Goal: Task Accomplishment & Management: Manage account settings

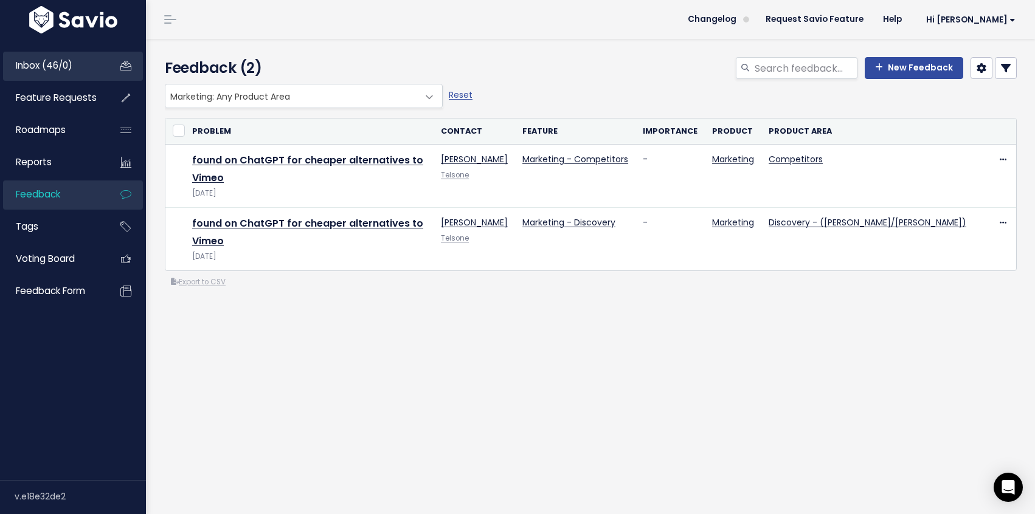
click at [52, 63] on span "Inbox (46/0)" at bounding box center [44, 65] width 57 height 13
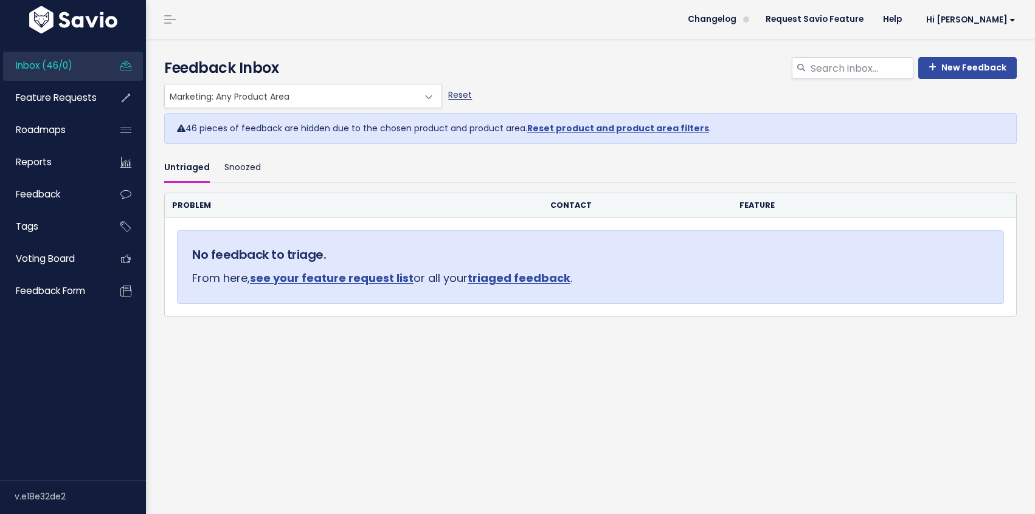
click at [460, 92] on link "Reset" at bounding box center [460, 95] width 24 height 12
select select ":"
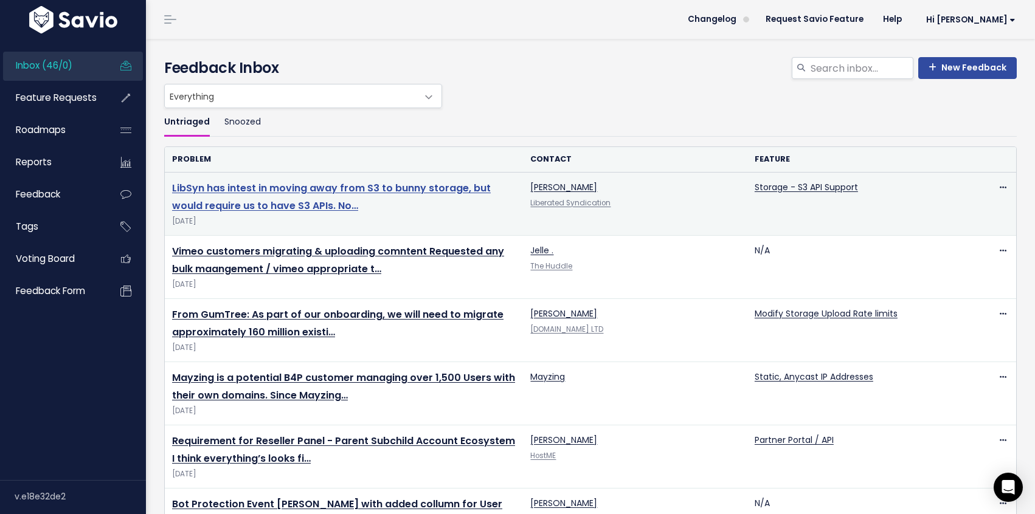
click at [339, 184] on link "LibSyn has intest in moving away from S3 to bunny storage, but would require us…" at bounding box center [331, 197] width 319 height 32
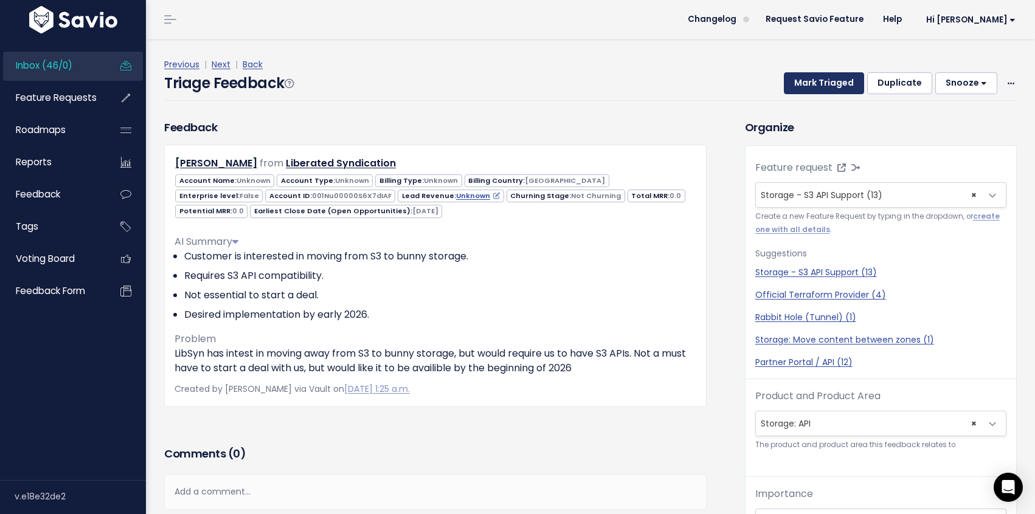
click at [829, 88] on button "Mark Triaged" at bounding box center [824, 83] width 80 height 22
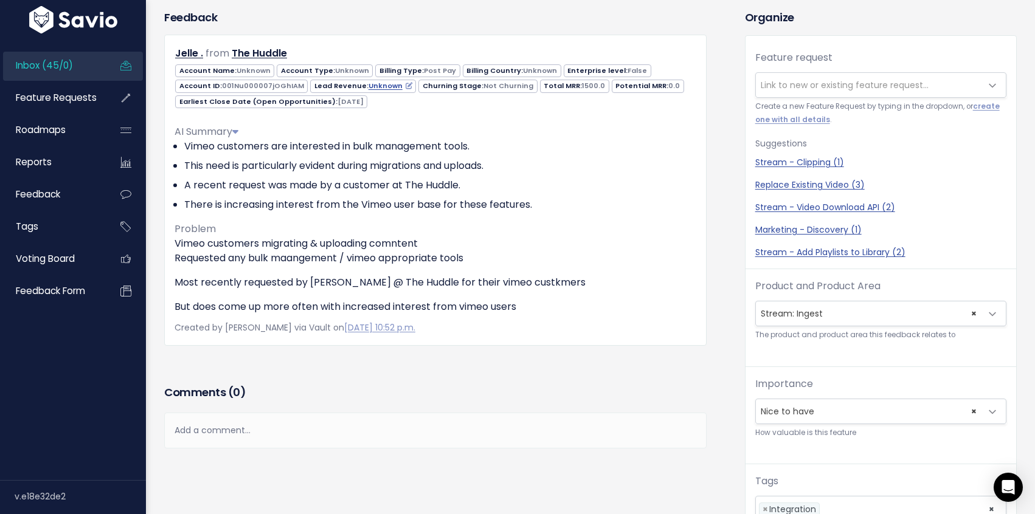
scroll to position [40, 0]
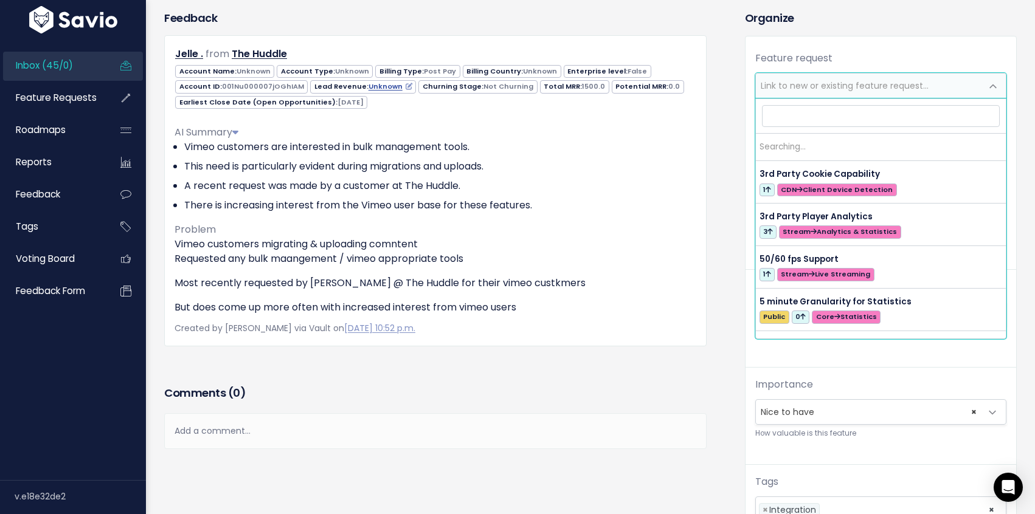
click at [990, 91] on span at bounding box center [993, 86] width 24 height 24
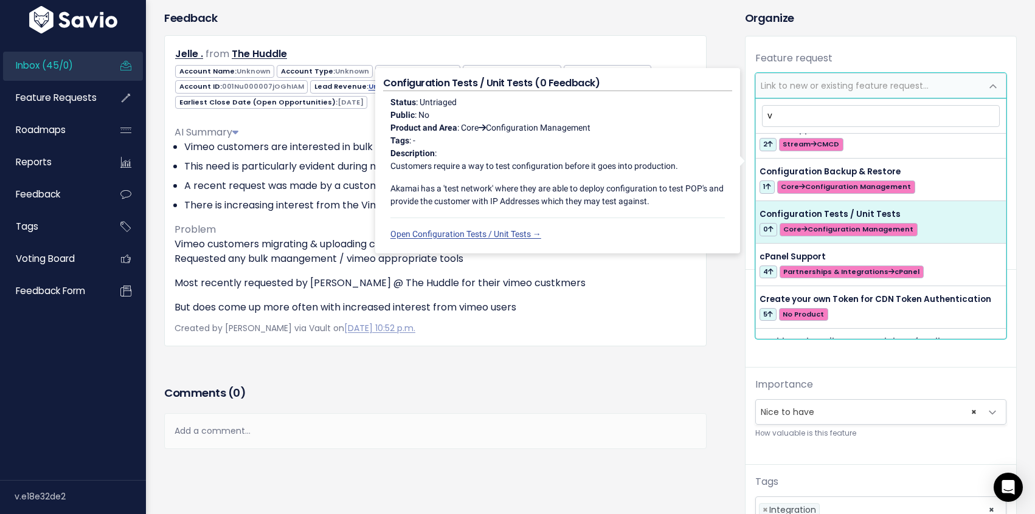
scroll to position [1138, 0]
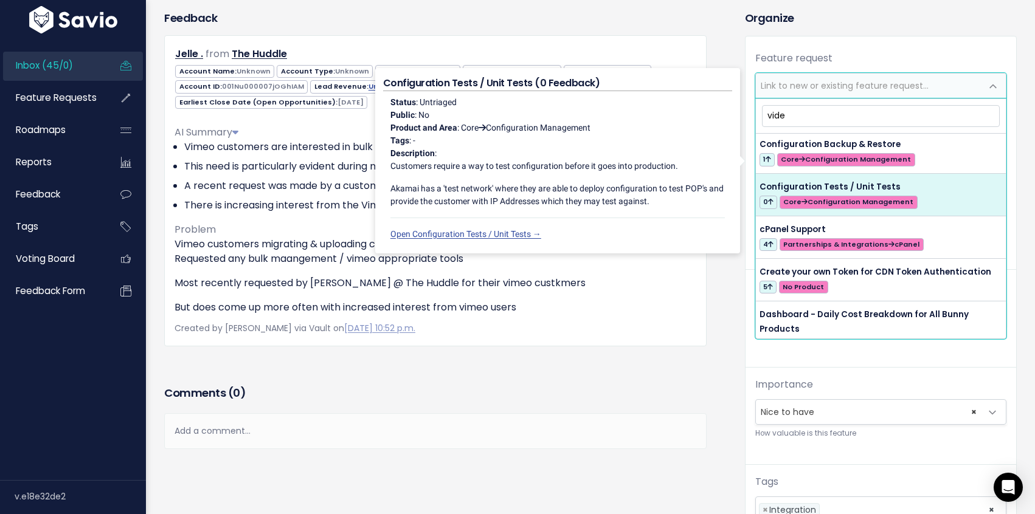
type input "video"
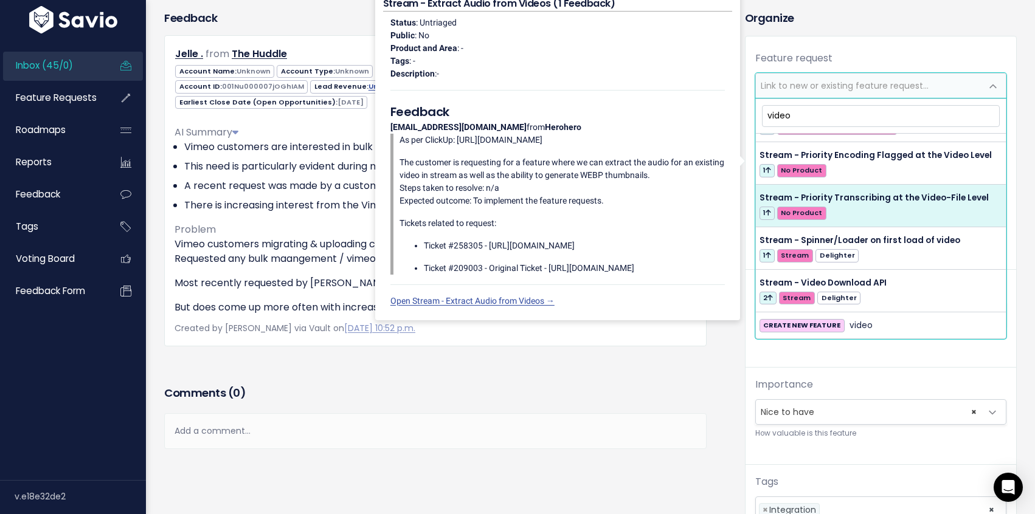
scroll to position [417, 0]
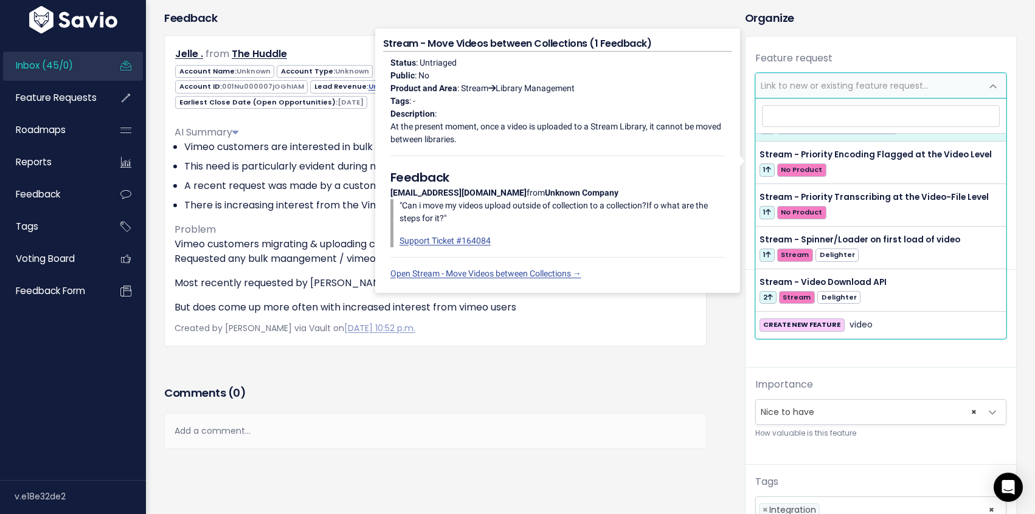
click at [881, 38] on div "Feature request --------- Link to new or existing feature request... Create a n…" at bounding box center [881, 291] width 271 height 511
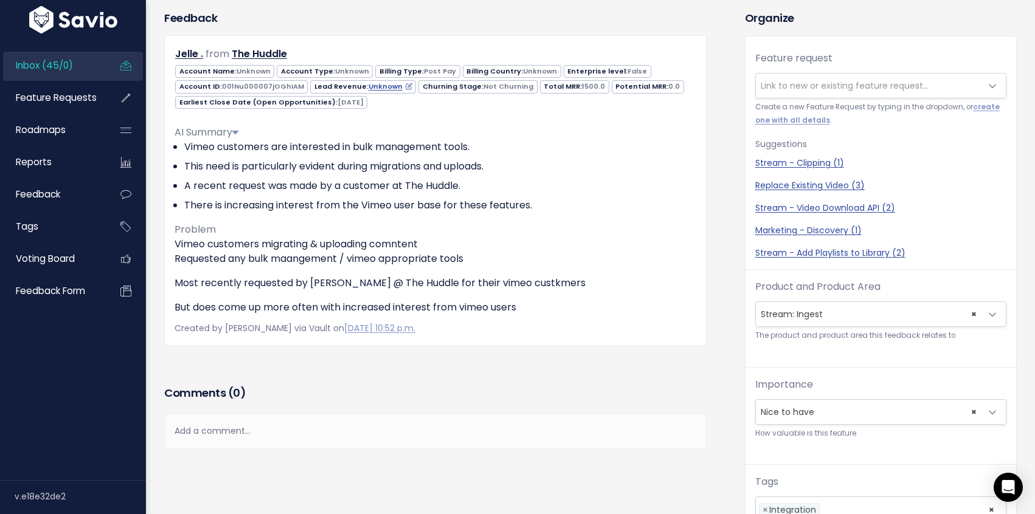
scroll to position [0, 0]
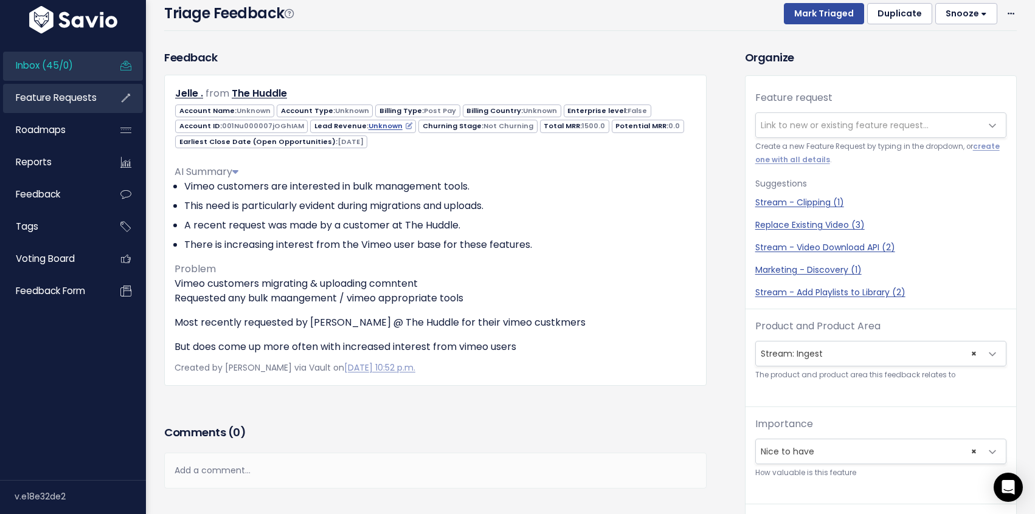
click at [55, 93] on span "Feature Requests" at bounding box center [56, 97] width 81 height 13
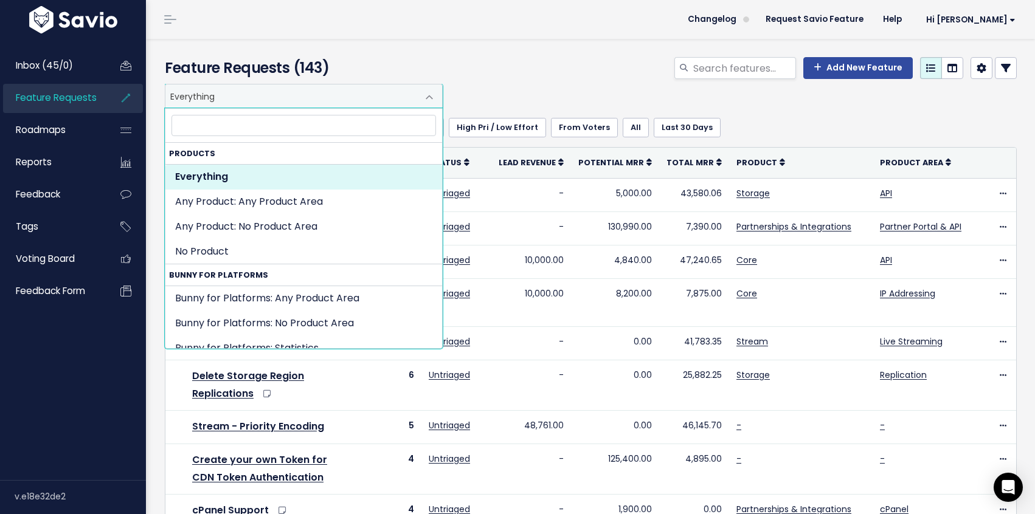
click at [427, 93] on span at bounding box center [429, 97] width 24 height 24
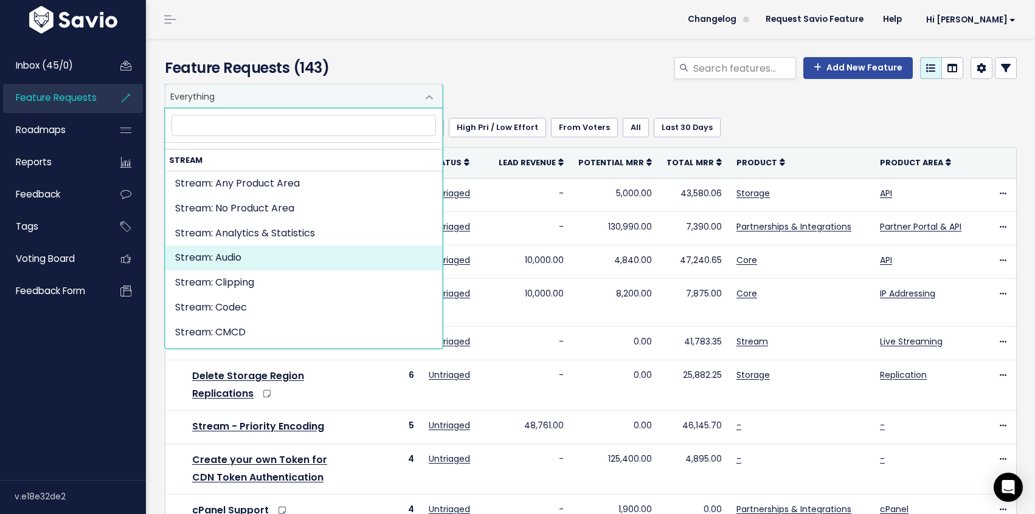
scroll to position [2060, 0]
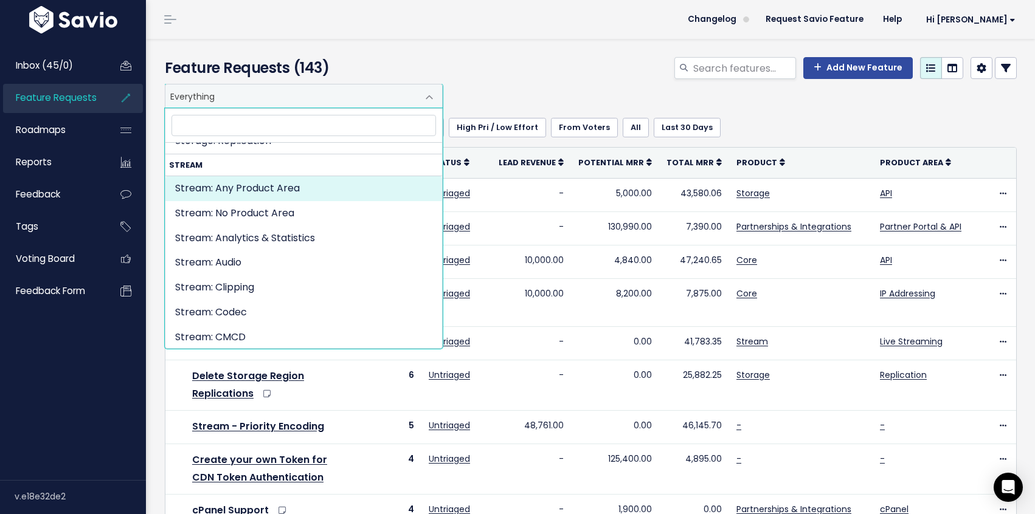
select select "STREAM:"
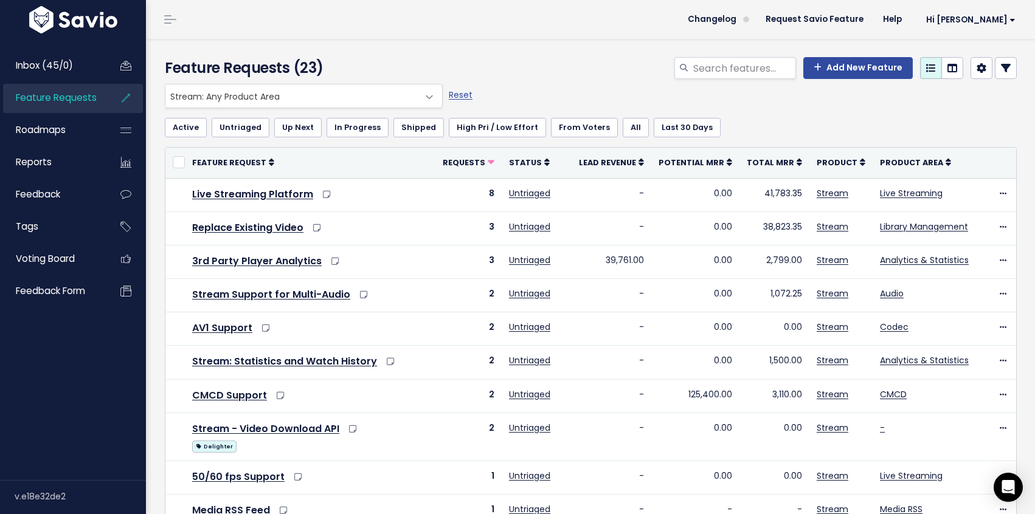
click at [426, 93] on span at bounding box center [429, 97] width 24 height 24
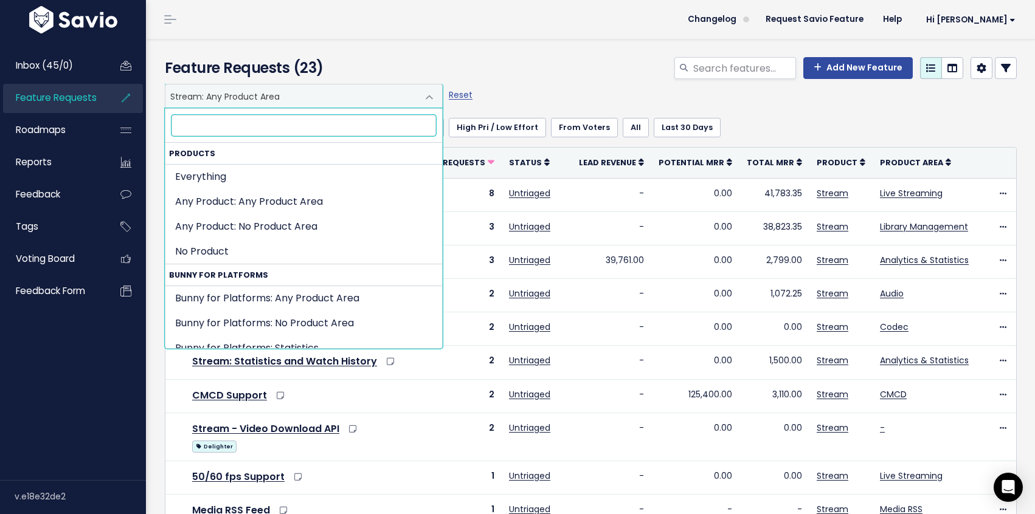
click at [426, 94] on span at bounding box center [429, 97] width 24 height 24
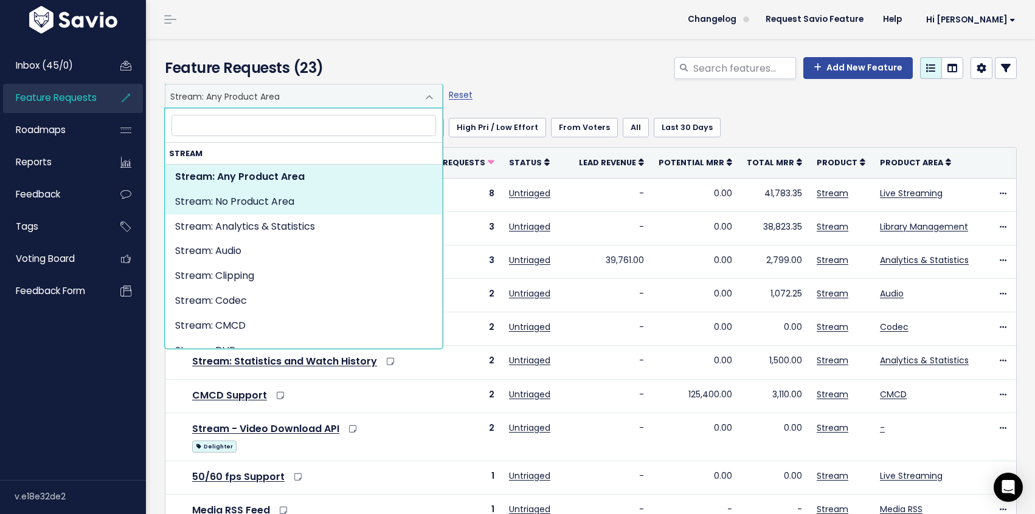
select select "STREAM:NOT_SET"
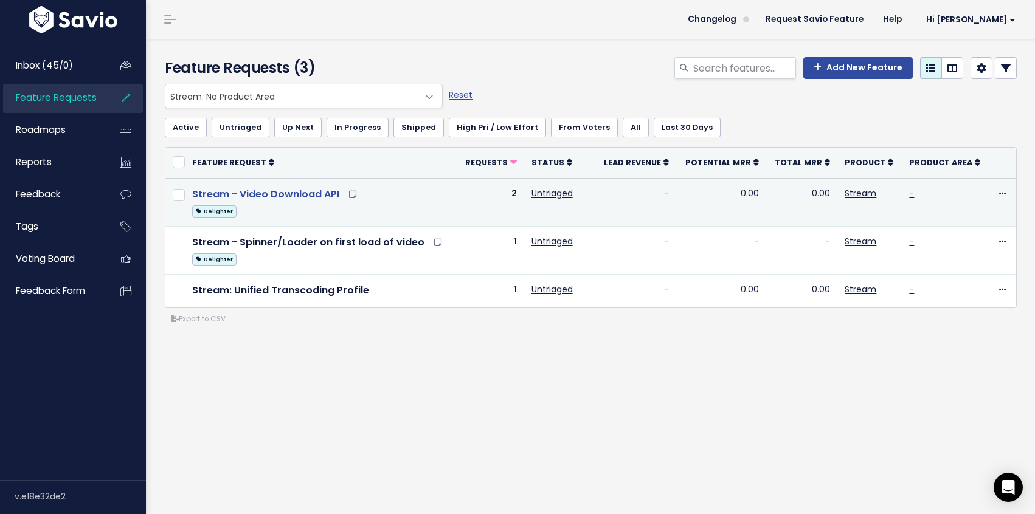
click at [301, 196] on link "Stream - Video Download API" at bounding box center [265, 194] width 147 height 14
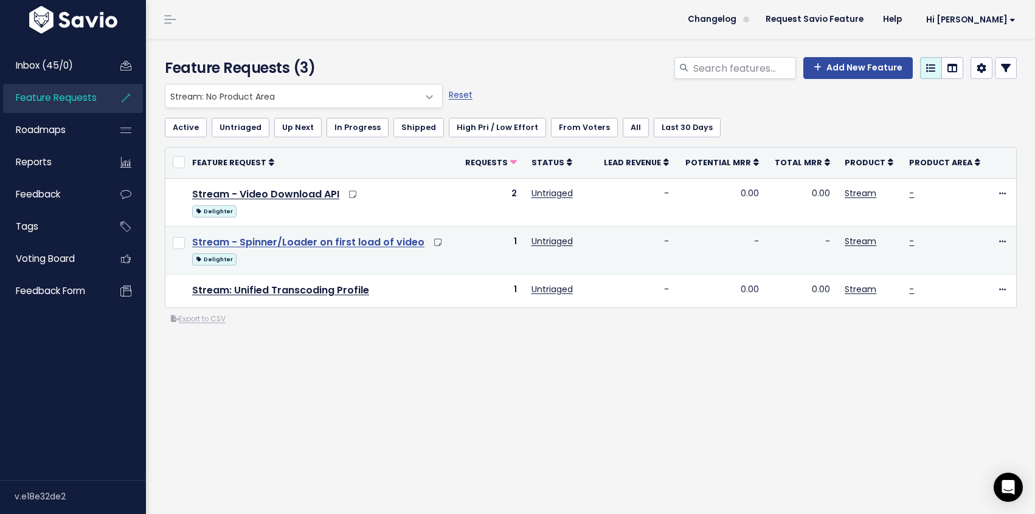
click at [288, 243] on link "Stream - Spinner/Loader on first load of video" at bounding box center [308, 242] width 232 height 14
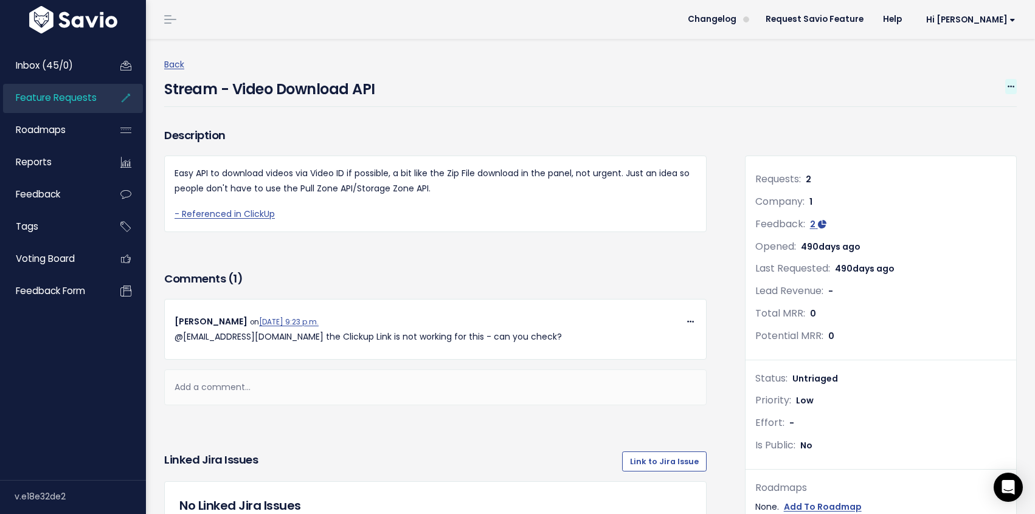
click at [1011, 87] on icon at bounding box center [1011, 87] width 7 height 8
click at [952, 112] on link "Edit" at bounding box center [970, 120] width 90 height 24
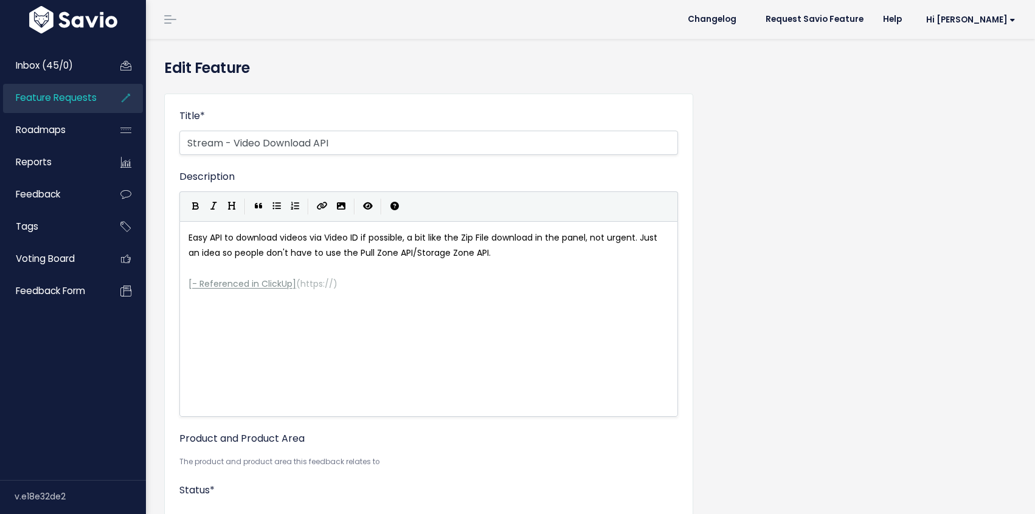
select select
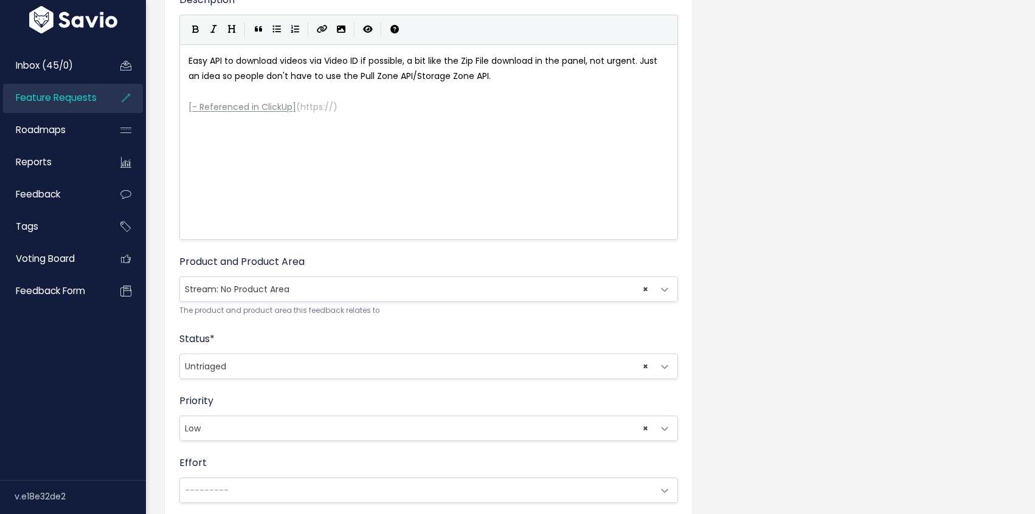
scroll to position [258, 0]
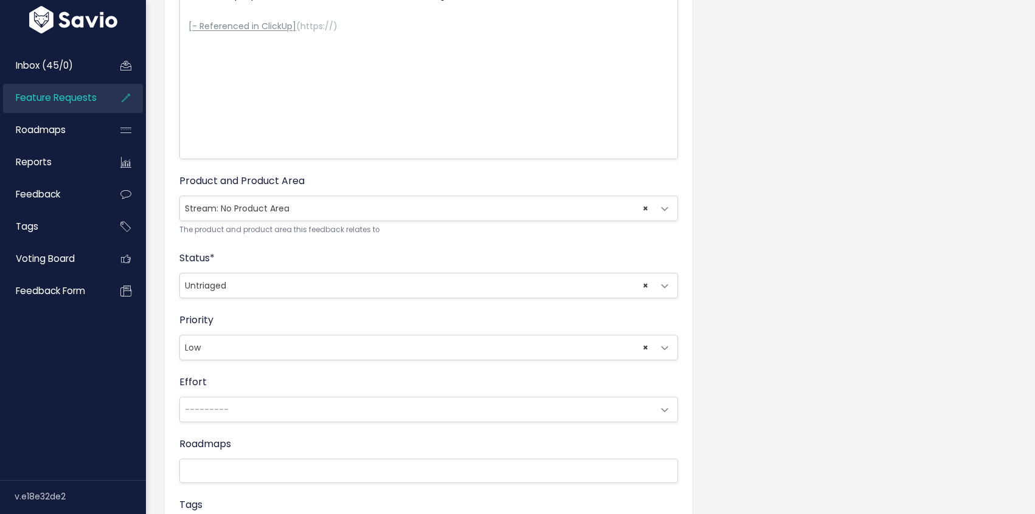
click at [454, 208] on span "× Stream: No Product Area" at bounding box center [416, 208] width 473 height 24
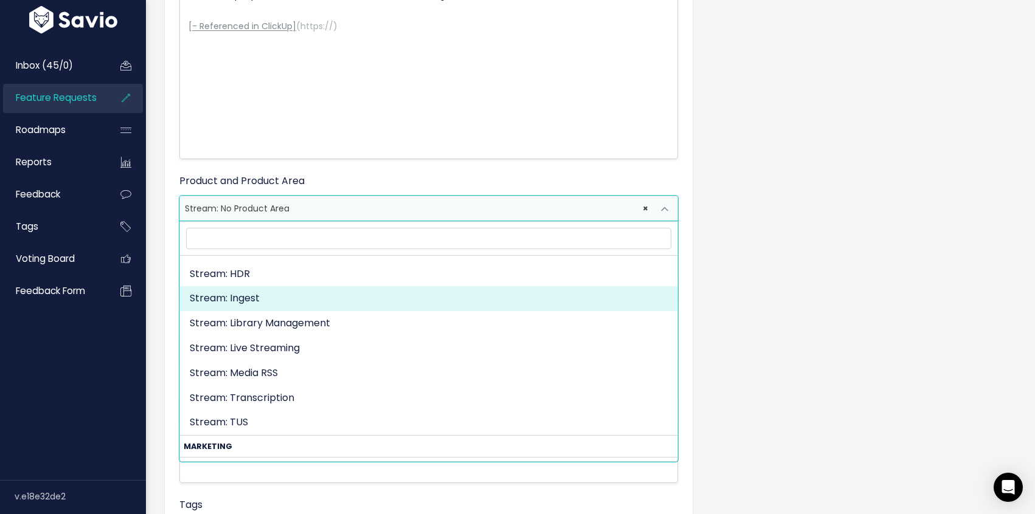
scroll to position [1881, 0]
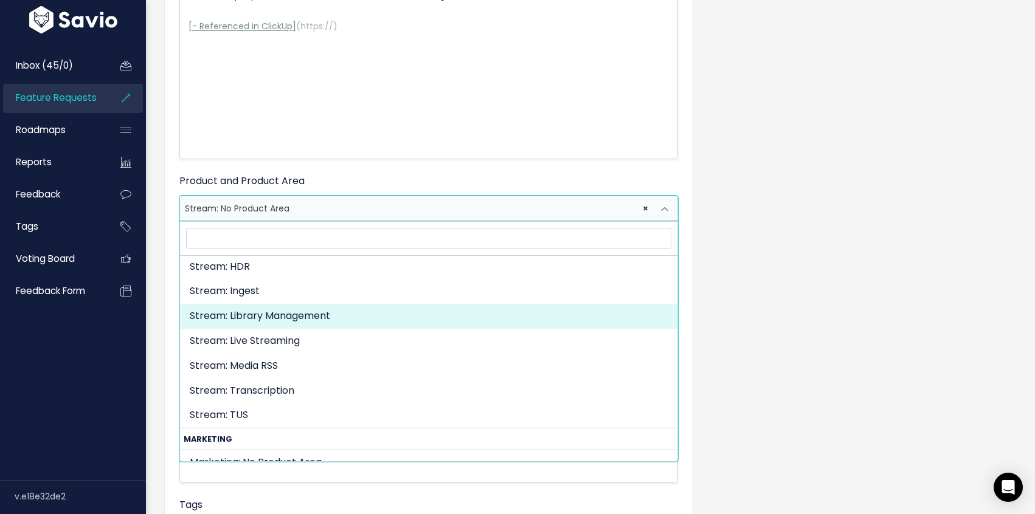
select select "STREAM:VIDEO_MANAGEMENT"
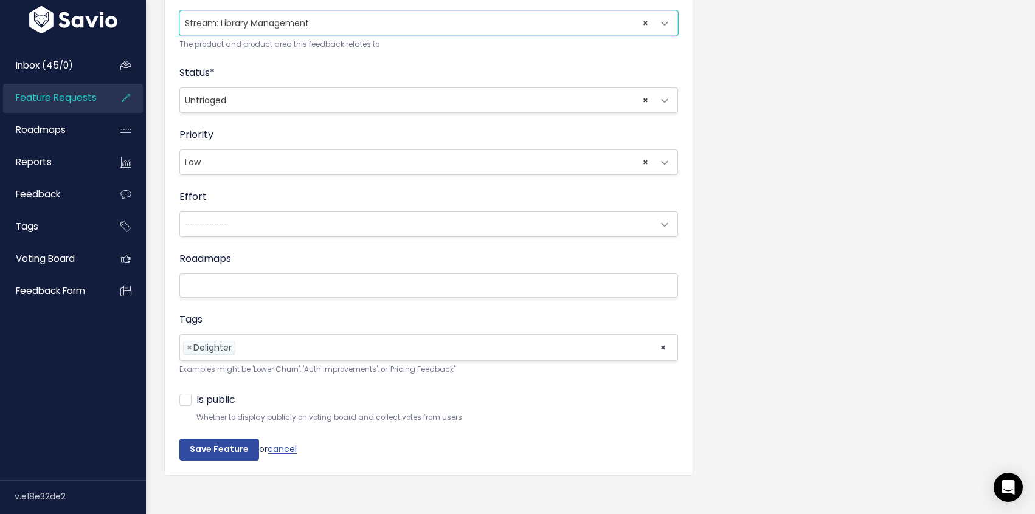
scroll to position [452, 0]
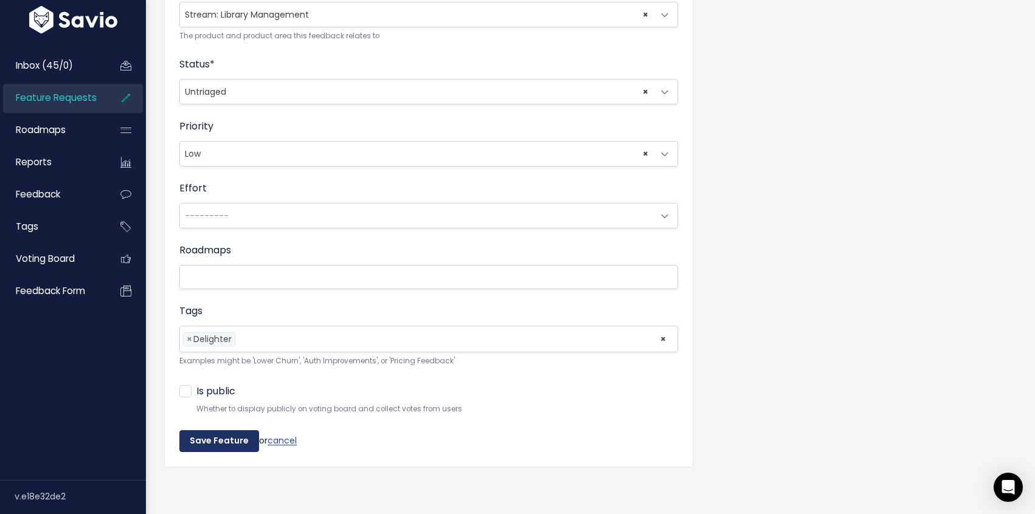
click at [206, 441] on input "Save Feature" at bounding box center [219, 442] width 80 height 22
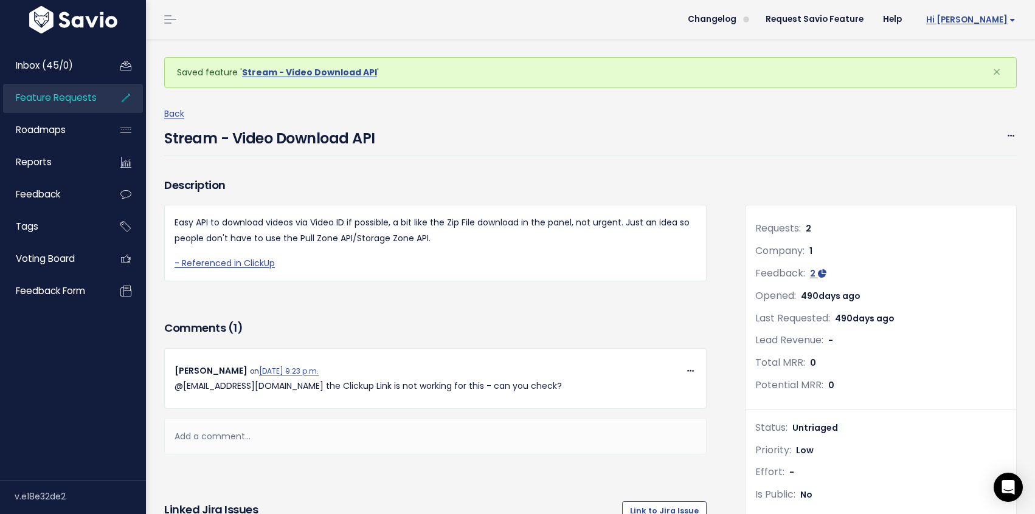
click at [974, 18] on span "Hi [PERSON_NAME]" at bounding box center [970, 19] width 89 height 9
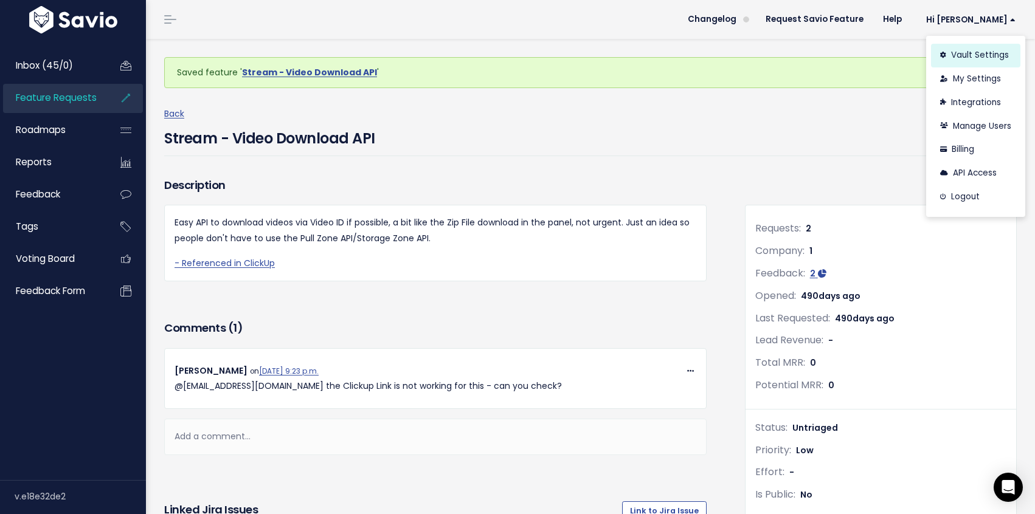
click at [964, 54] on link "Vault Settings" at bounding box center [975, 56] width 89 height 24
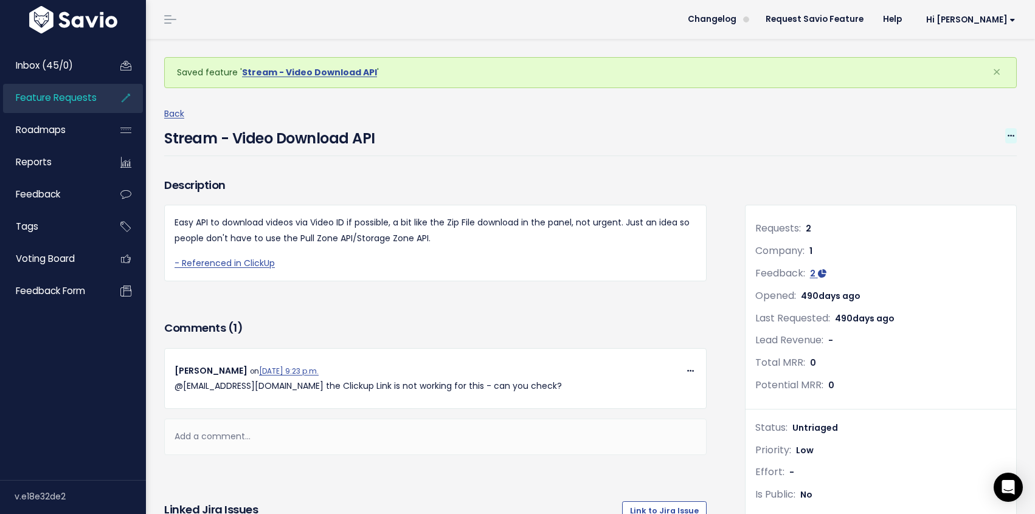
click at [1012, 135] on icon at bounding box center [1011, 137] width 7 height 8
click at [941, 166] on link "Edit" at bounding box center [970, 170] width 90 height 24
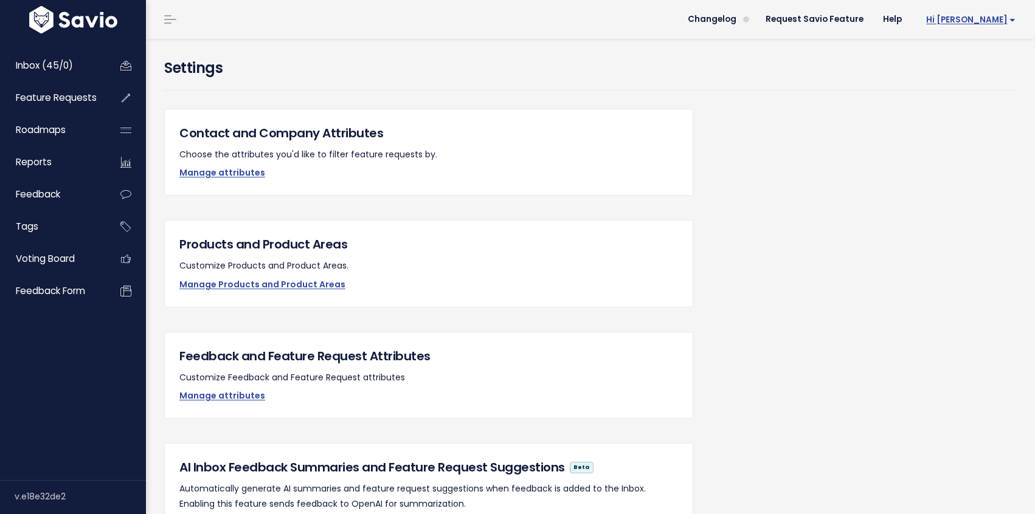
click at [985, 16] on span "Hi [PERSON_NAME]" at bounding box center [970, 19] width 89 height 9
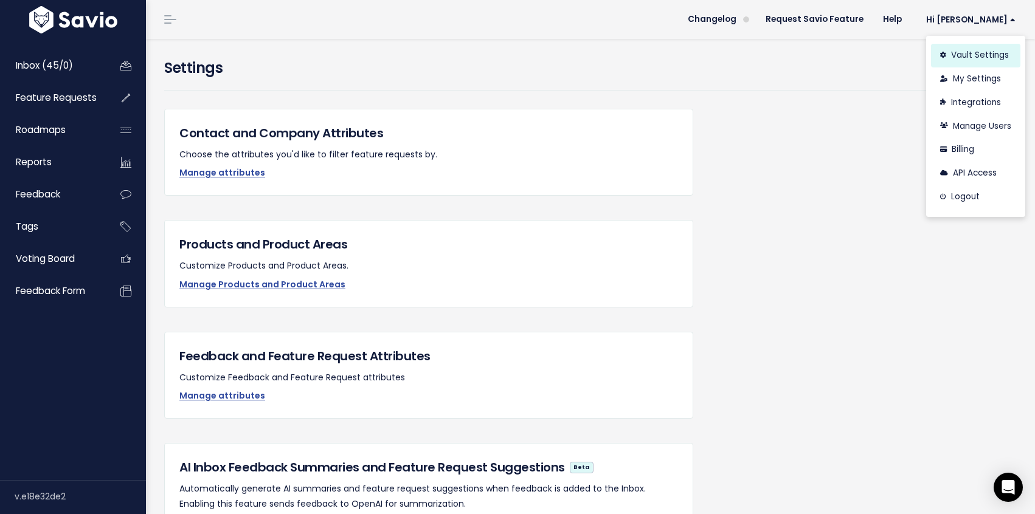
click at [973, 56] on link "Vault Settings" at bounding box center [975, 56] width 89 height 24
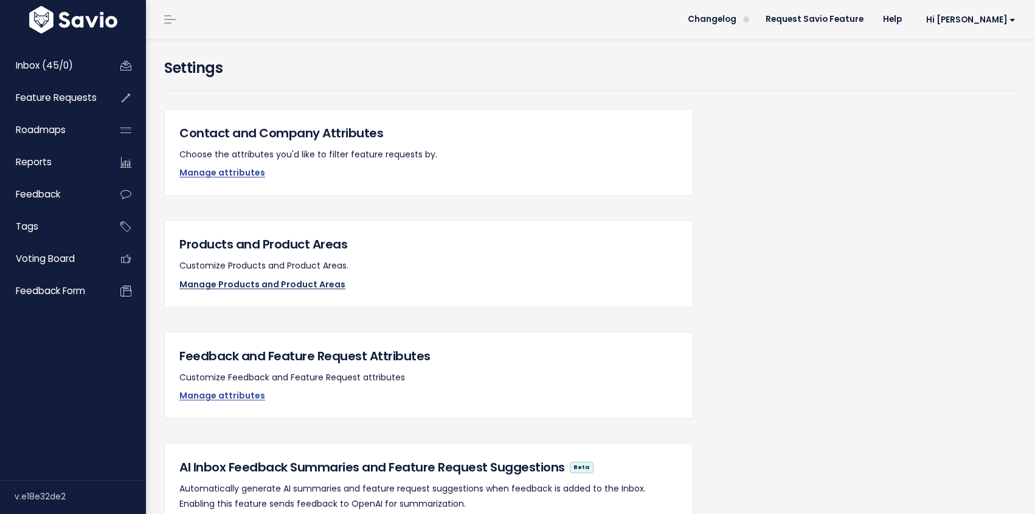
click at [282, 285] on link "Manage Products and Product Areas" at bounding box center [262, 285] width 166 height 12
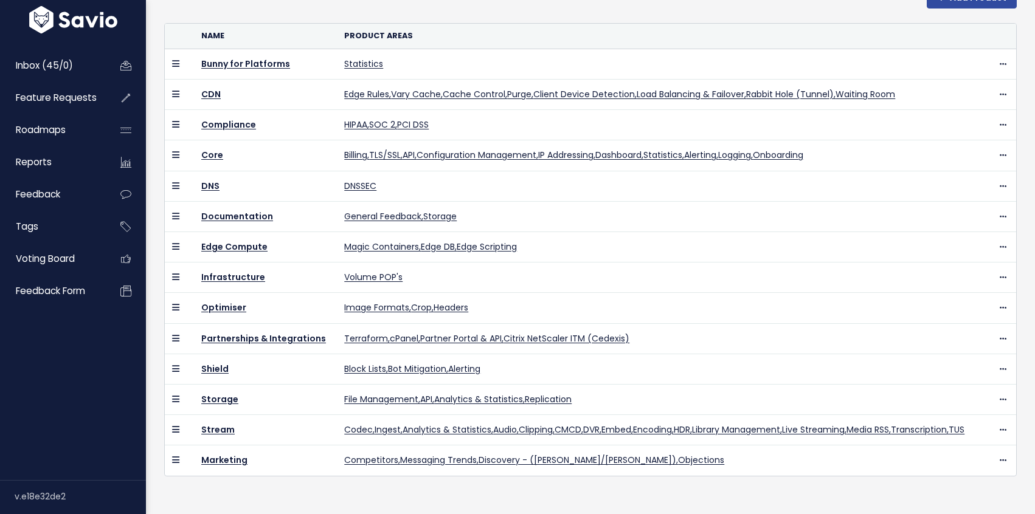
scroll to position [324, 0]
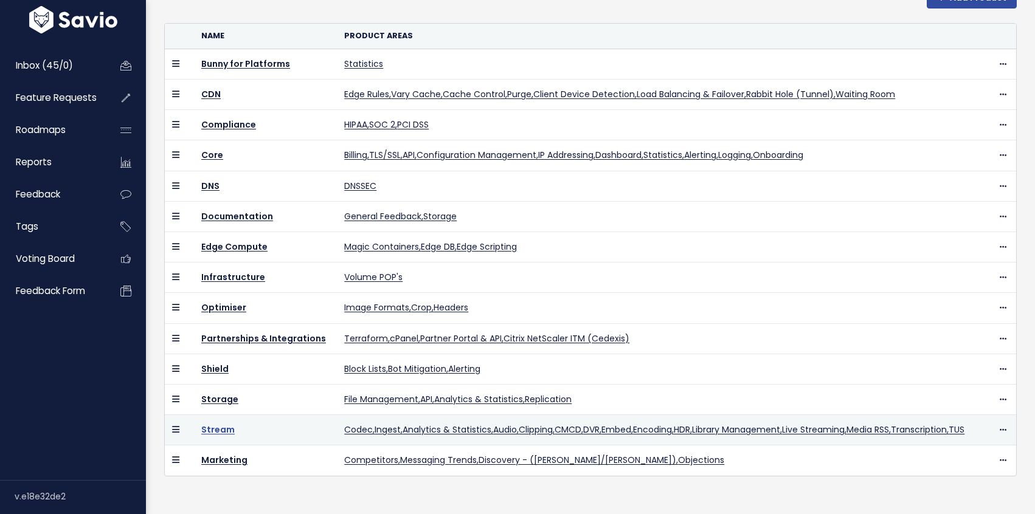
click at [212, 424] on link "Stream" at bounding box center [217, 430] width 33 height 12
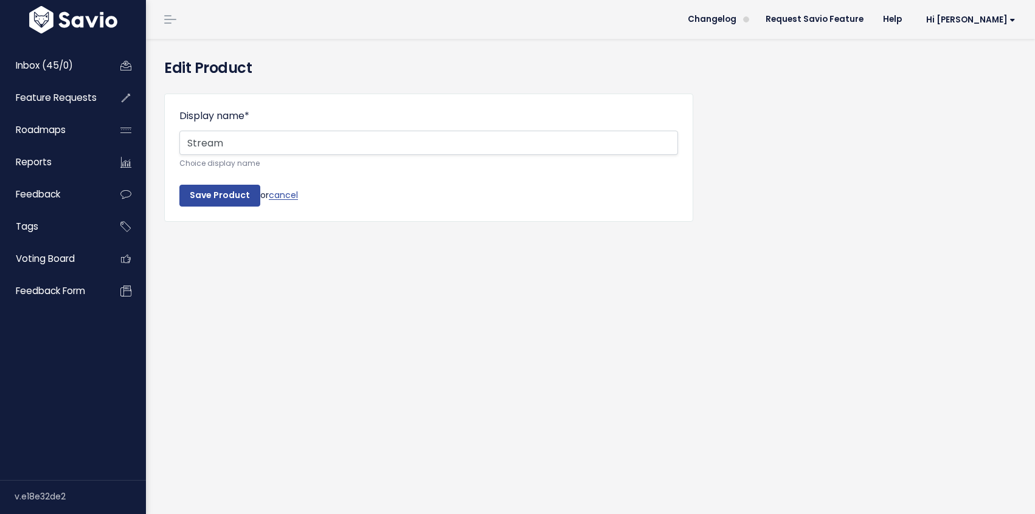
click at [299, 193] on form "Display name * Stream Choice display name Save Product or cancel" at bounding box center [428, 158] width 499 height 98
click at [292, 193] on link "cancel" at bounding box center [283, 195] width 29 height 12
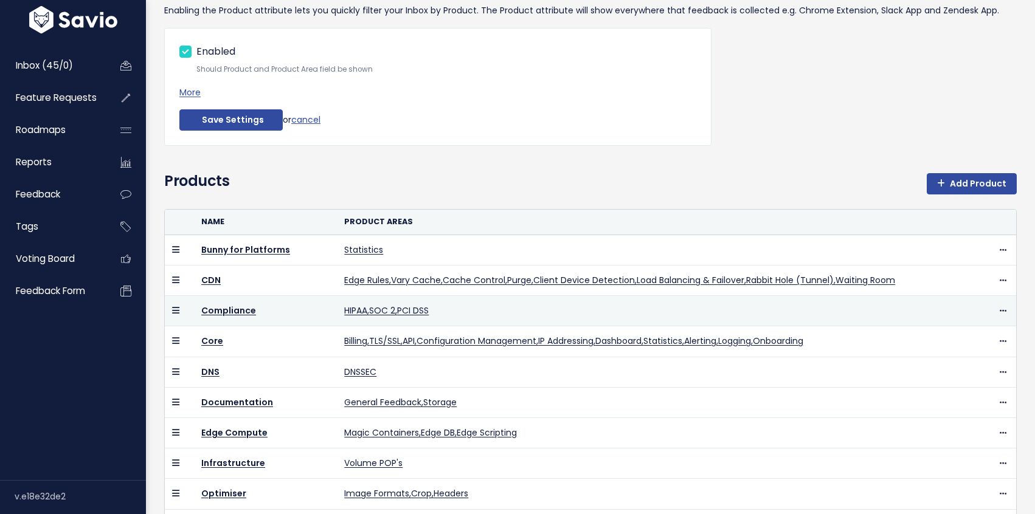
scroll to position [324, 0]
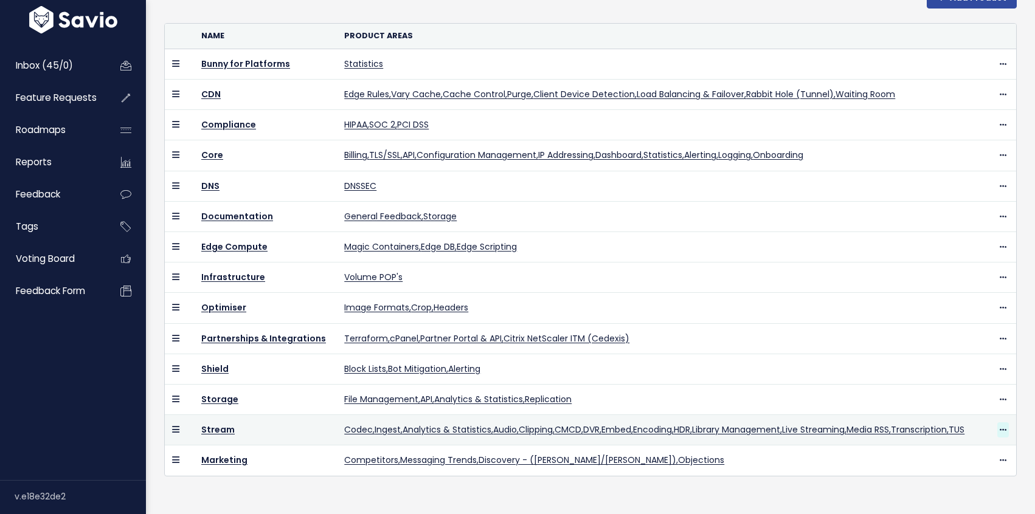
click at [1000, 427] on icon at bounding box center [1003, 431] width 7 height 8
click at [952, 468] on link "Edit Product Areas" at bounding box center [976, 480] width 94 height 24
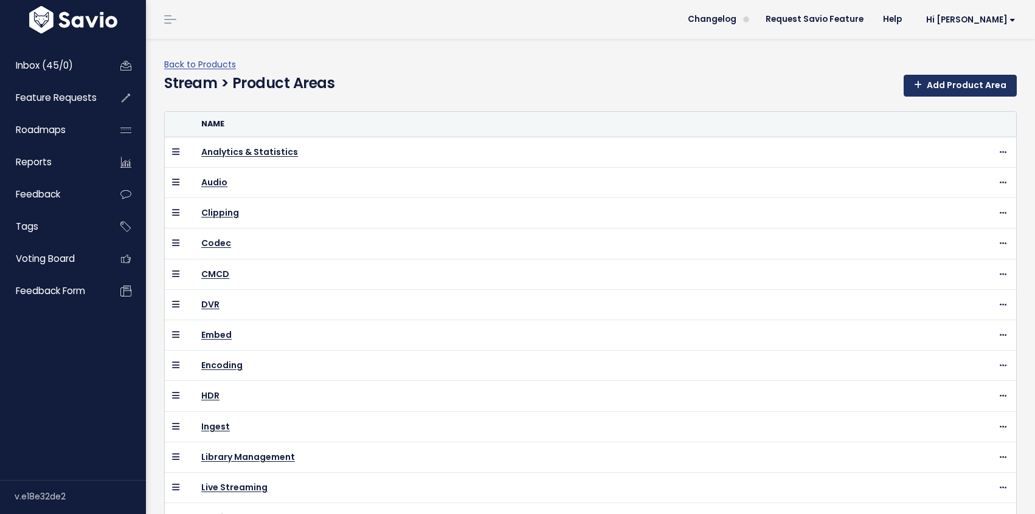
click at [969, 85] on link "Add Product Area" at bounding box center [960, 86] width 113 height 22
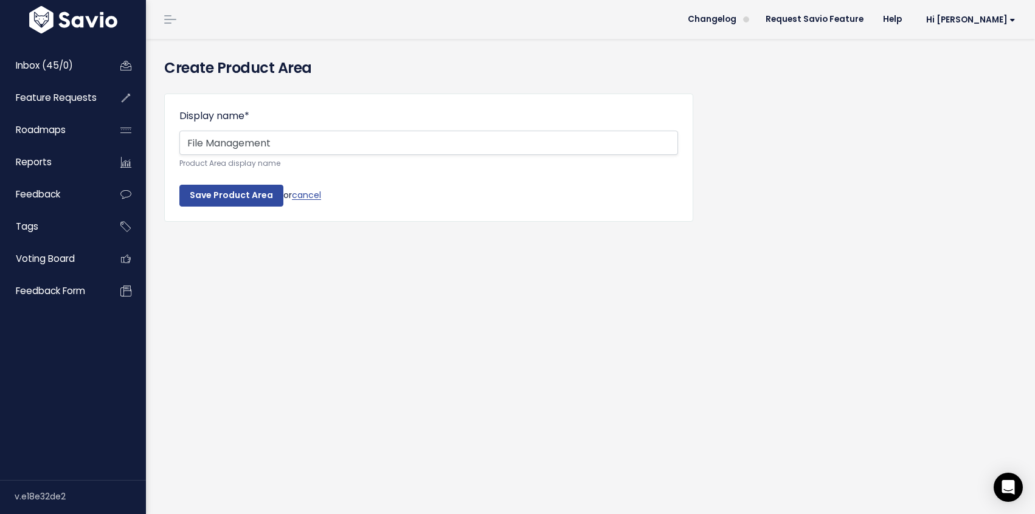
type input "File Management"
click at [246, 181] on form "Display name * File Management Product Area display name Save Product Area or c…" at bounding box center [428, 158] width 499 height 98
click at [229, 197] on input "Save Product Area" at bounding box center [231, 196] width 104 height 22
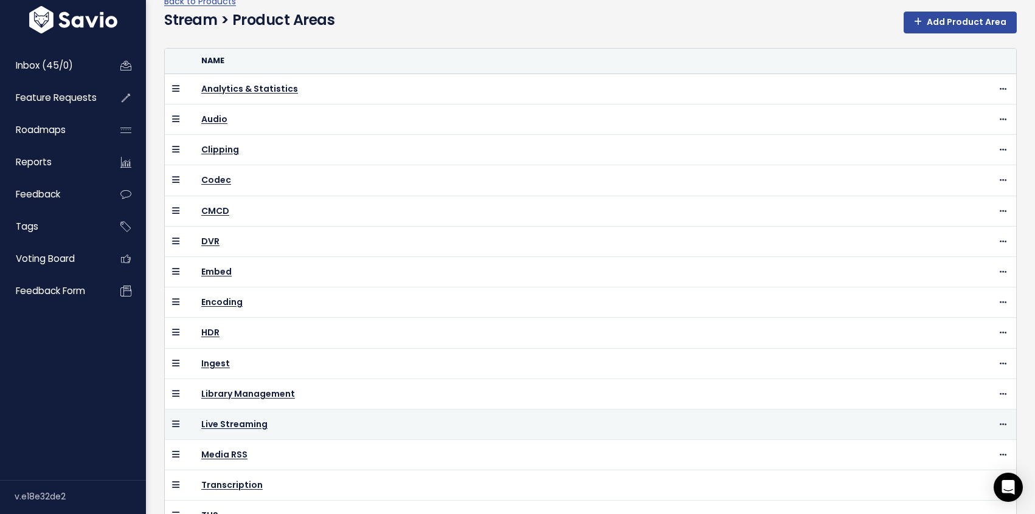
scroll to position [149, 0]
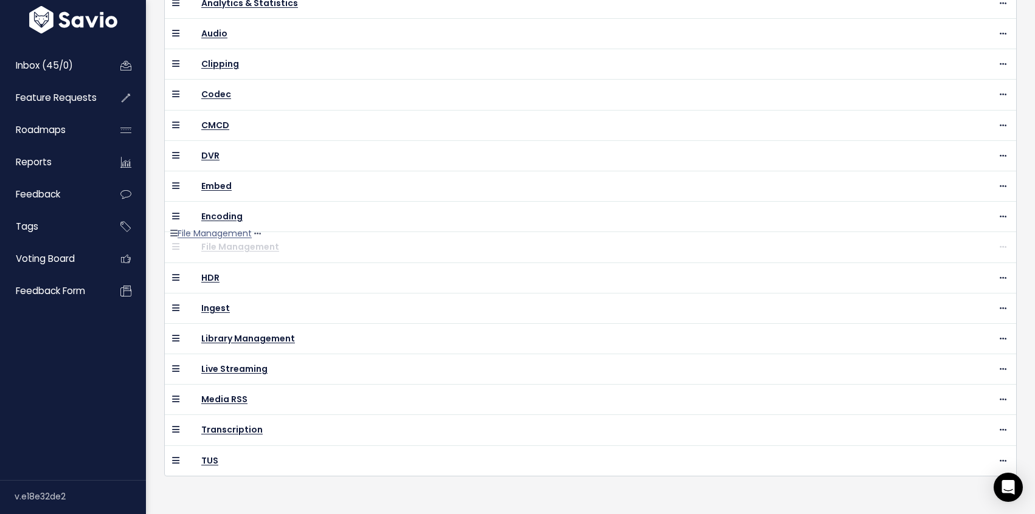
drag, startPoint x: 175, startPoint y: 460, endPoint x: 181, endPoint y: 239, distance: 221.4
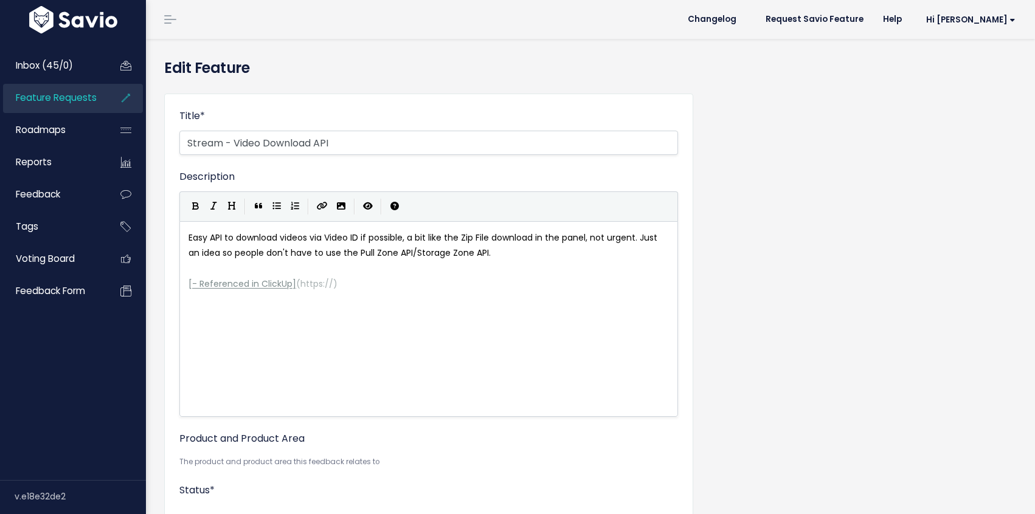
select select
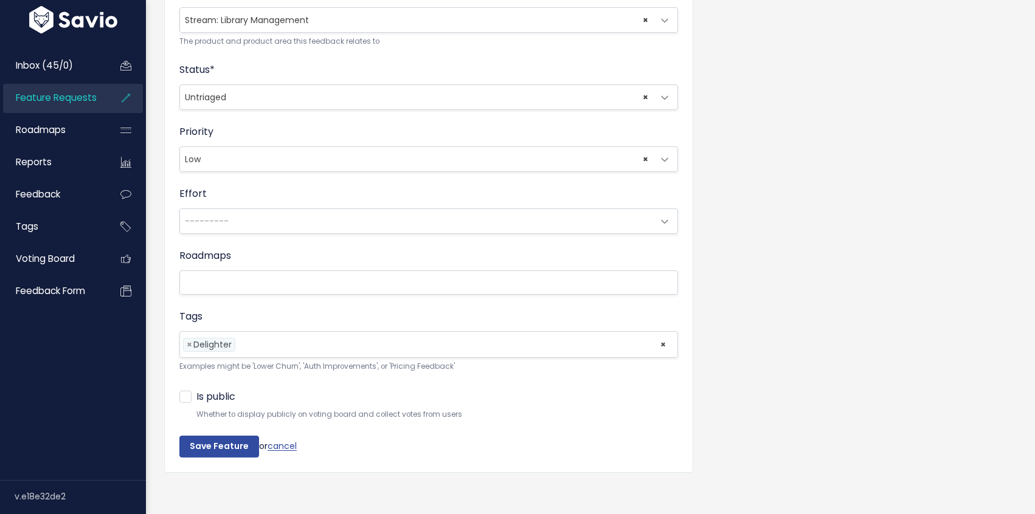
scroll to position [275, 0]
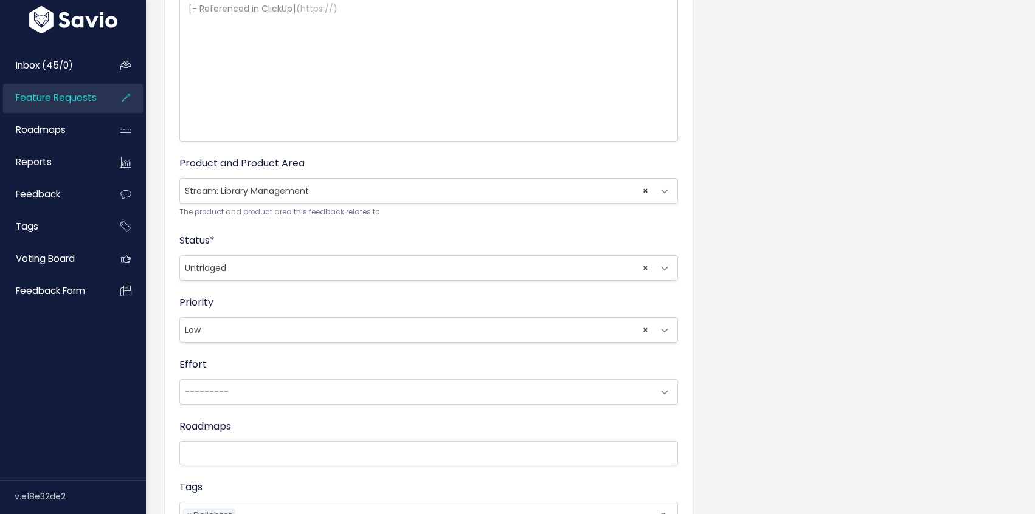
click at [665, 189] on span at bounding box center [664, 191] width 24 height 24
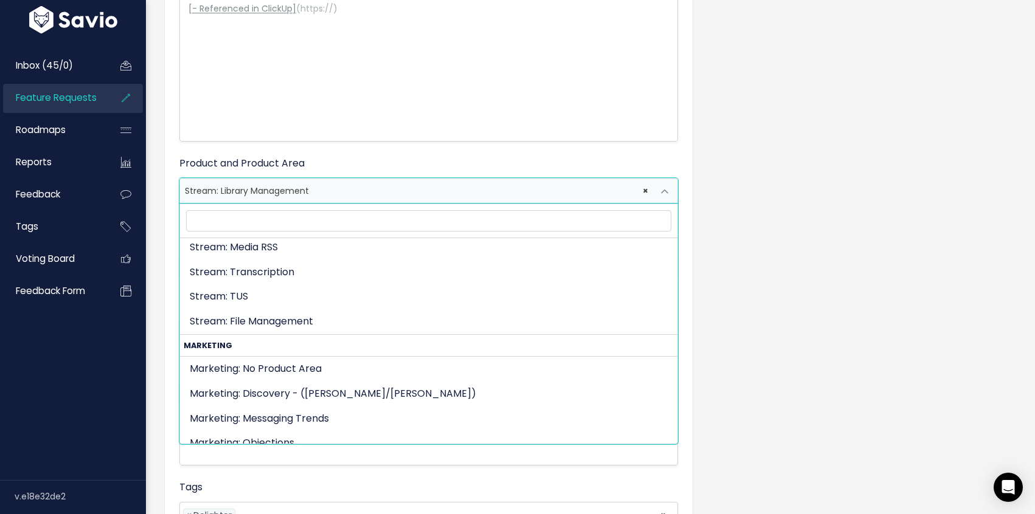
scroll to position [1982, 0]
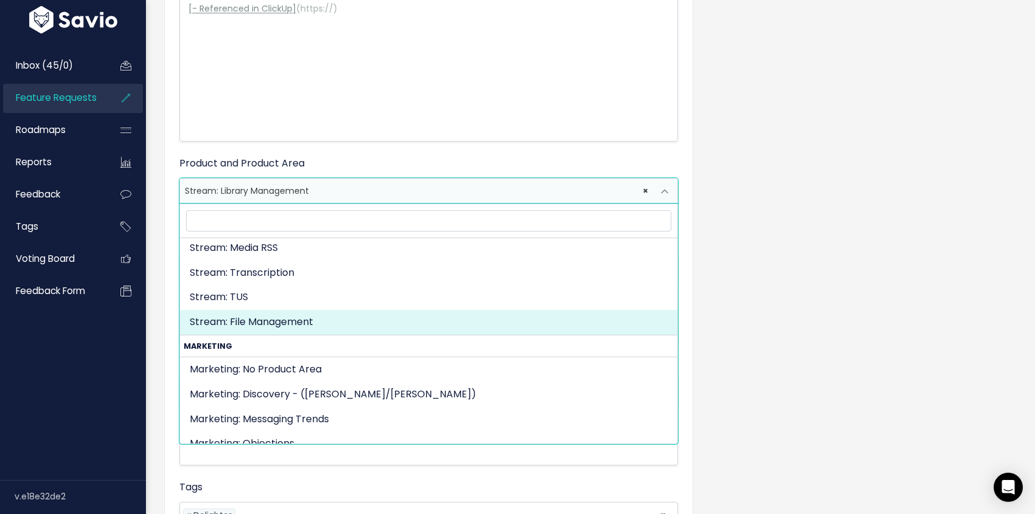
select select "STREAM:FILE_MANAGEMENT"
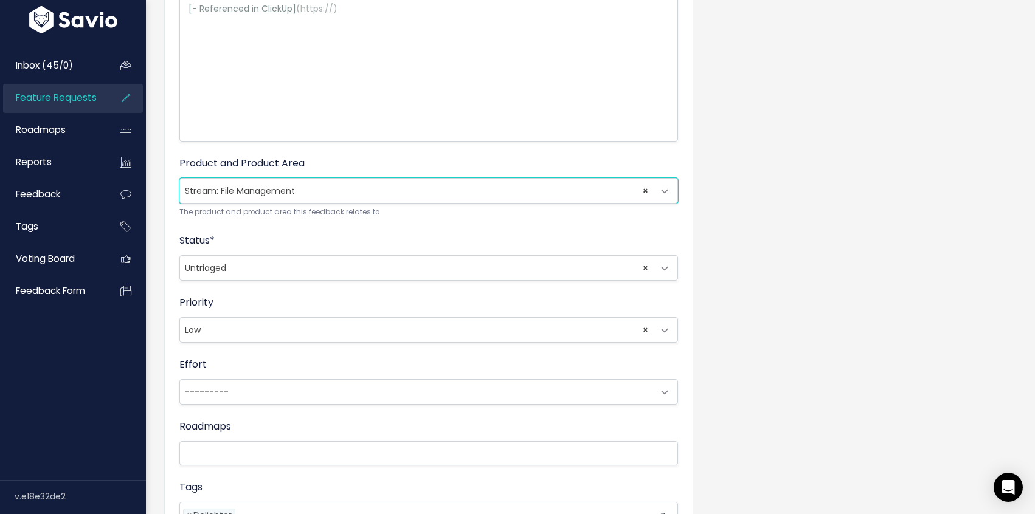
scroll to position [452, 0]
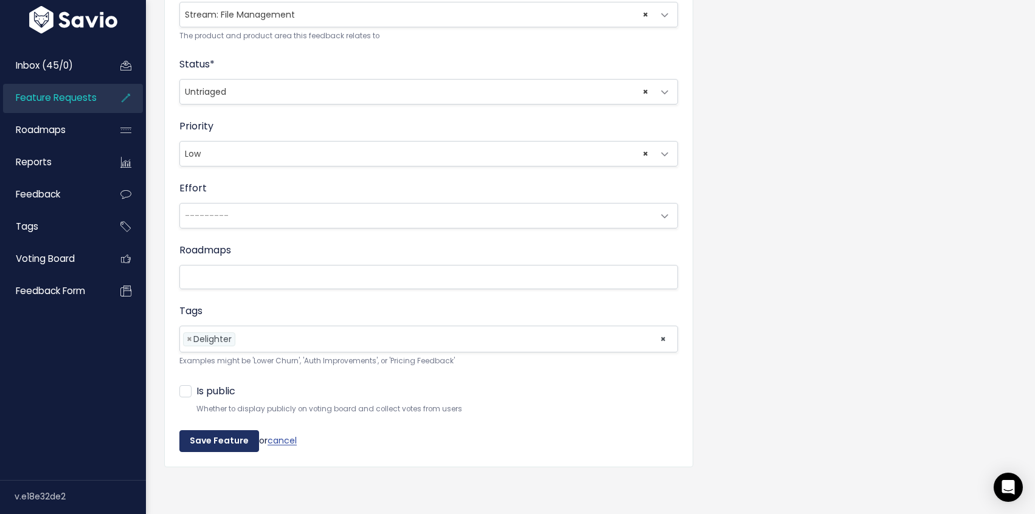
click at [201, 437] on input "Save Feature" at bounding box center [219, 442] width 80 height 22
